Goal: Task Accomplishment & Management: Use online tool/utility

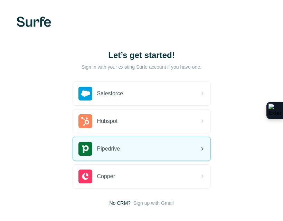
click at [133, 152] on div "Pipedrive" at bounding box center [142, 149] width 138 height 24
